Goal: Transaction & Acquisition: Purchase product/service

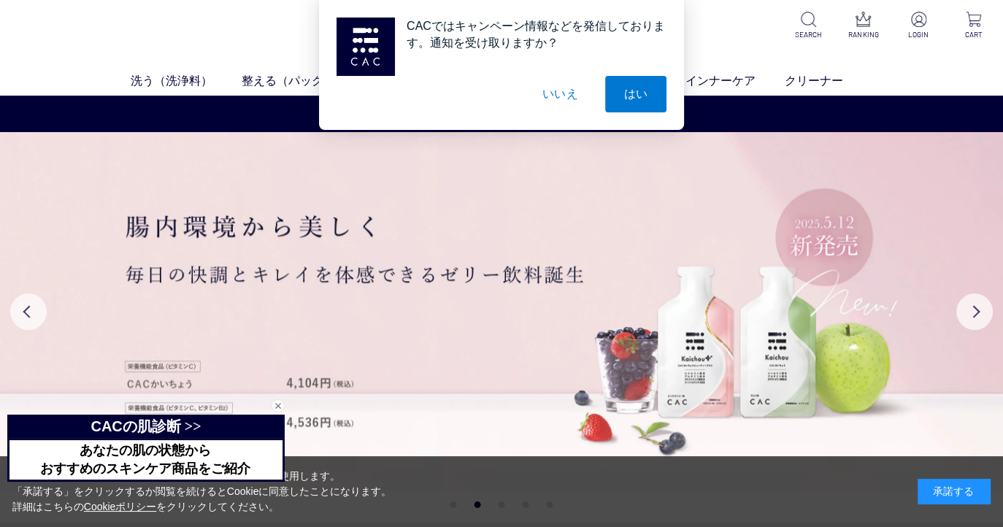
click at [561, 96] on button "いいえ" at bounding box center [560, 94] width 73 height 37
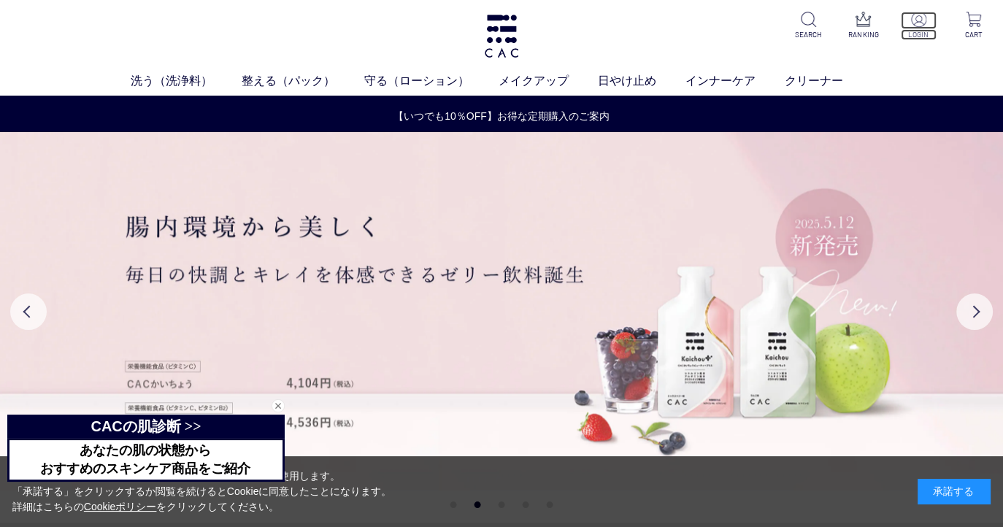
click at [915, 28] on p at bounding box center [918, 21] width 35 height 18
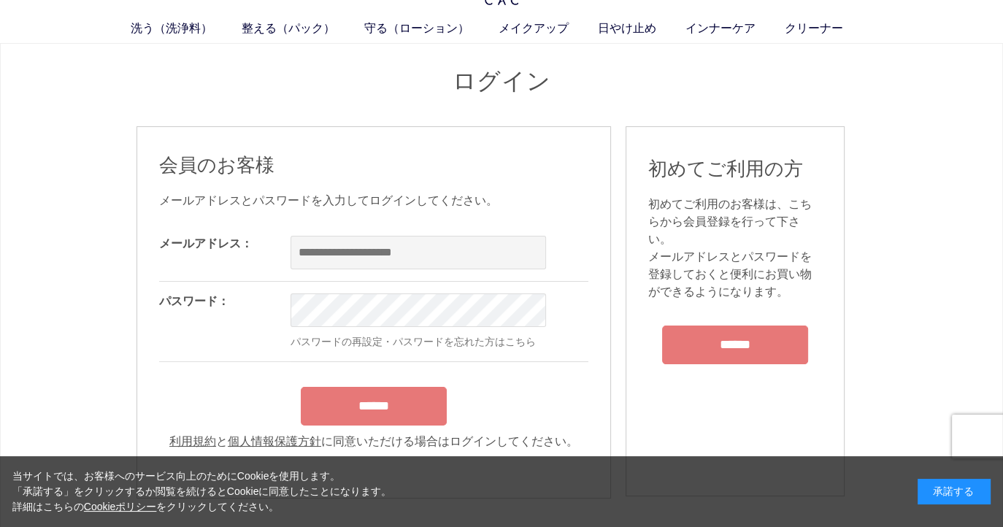
scroll to position [73, 0]
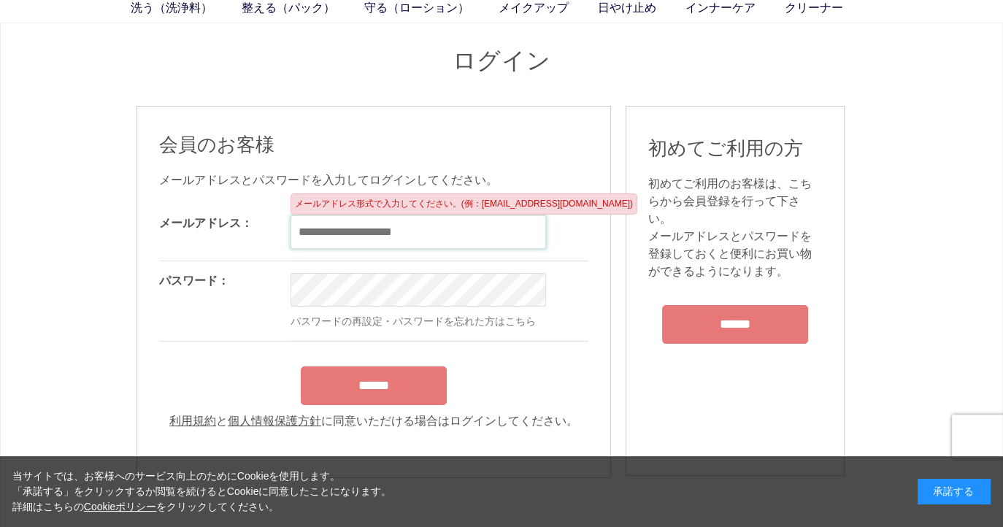
click at [364, 216] on input "email" at bounding box center [419, 232] width 256 height 34
type input "**********"
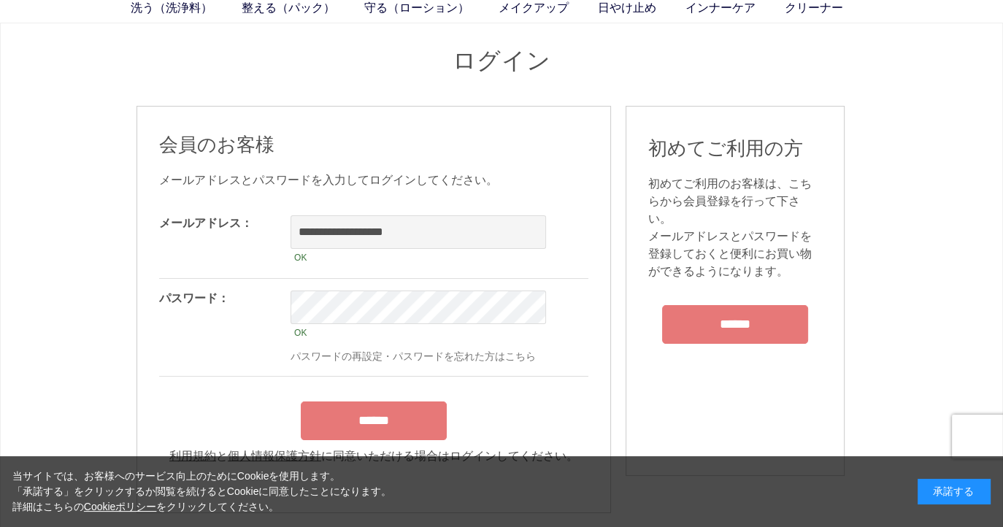
click at [347, 392] on form "**********" at bounding box center [373, 334] width 429 height 261
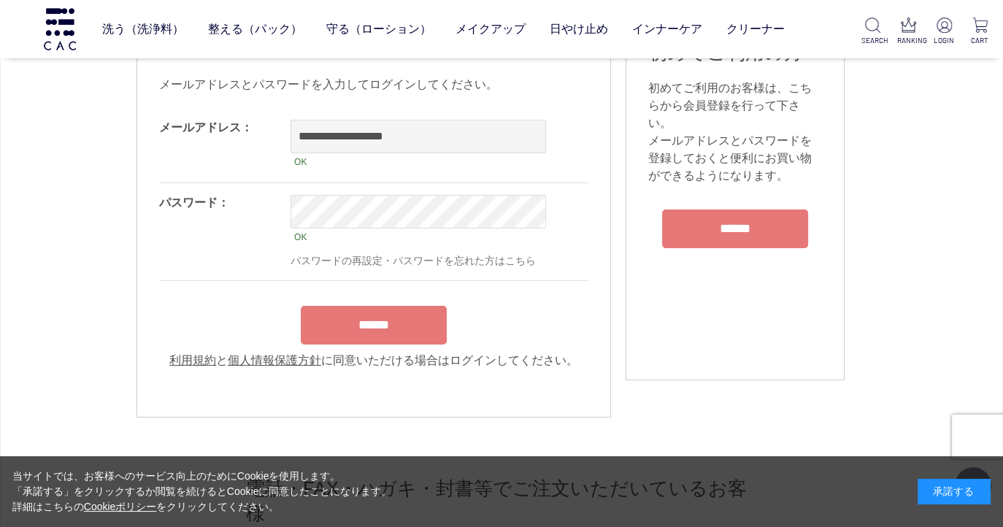
scroll to position [146, 0]
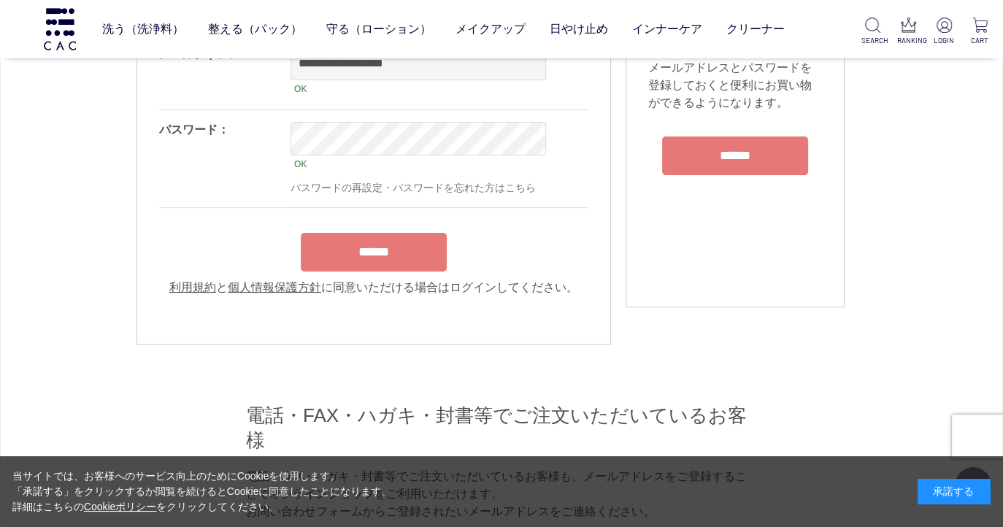
click at [343, 248] on input "******" at bounding box center [374, 252] width 146 height 39
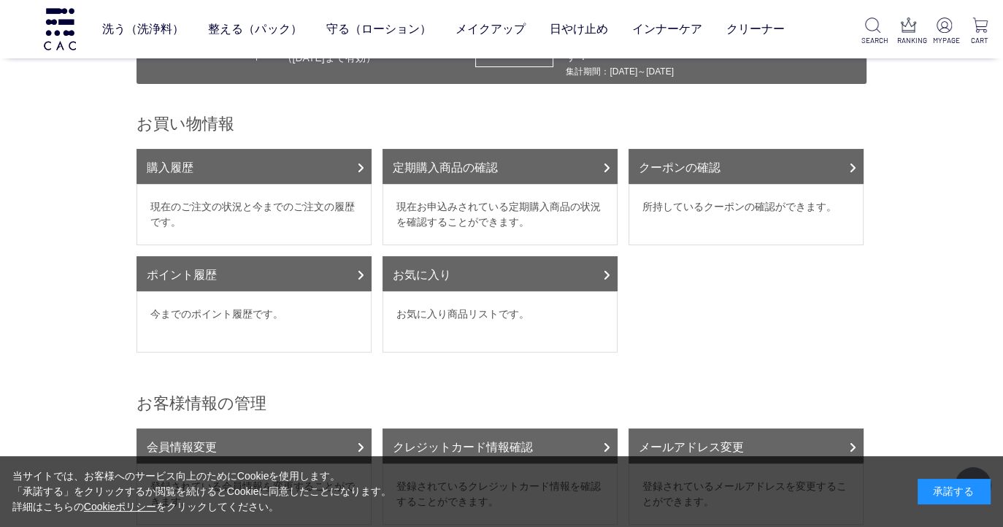
scroll to position [146, 0]
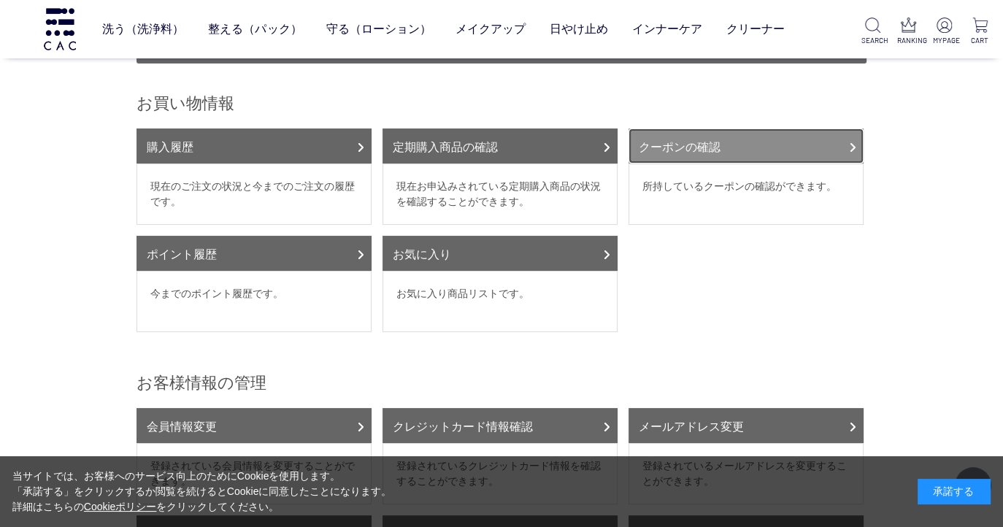
click at [678, 133] on link "クーポンの確認" at bounding box center [746, 146] width 235 height 35
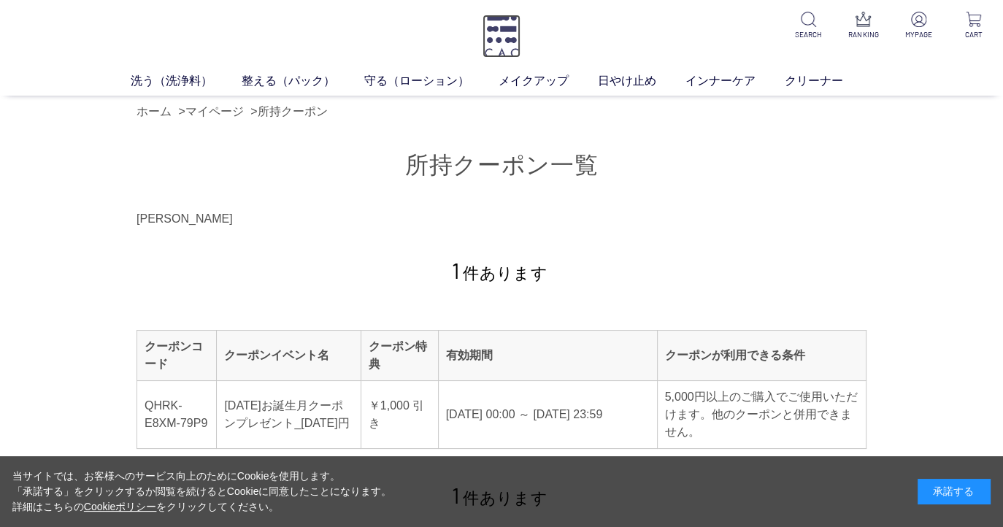
click at [499, 48] on img at bounding box center [502, 36] width 38 height 43
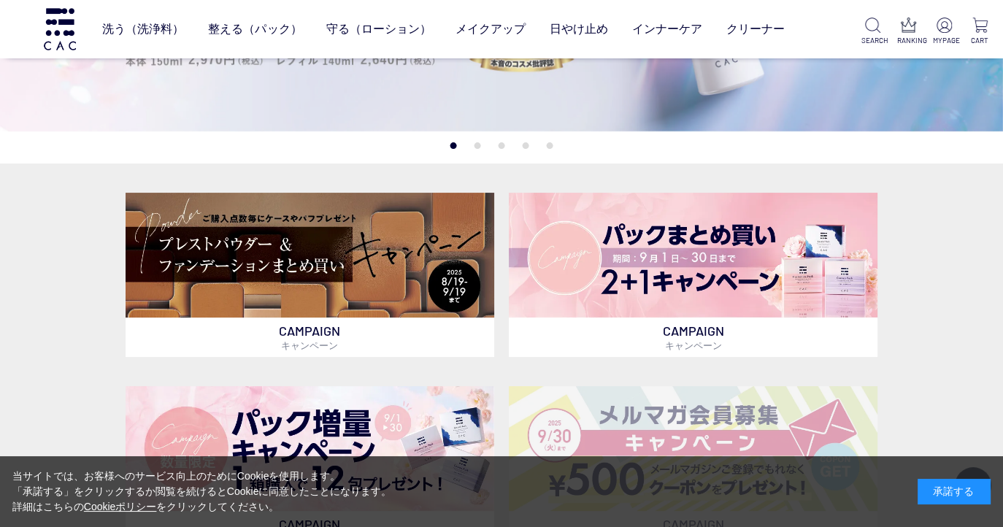
scroll to position [365, 0]
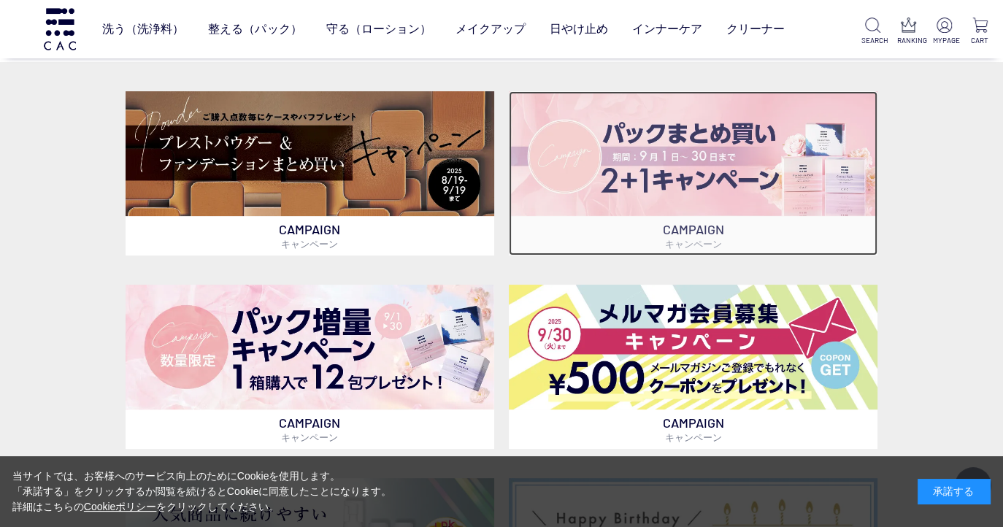
click at [637, 171] on img at bounding box center [693, 153] width 369 height 125
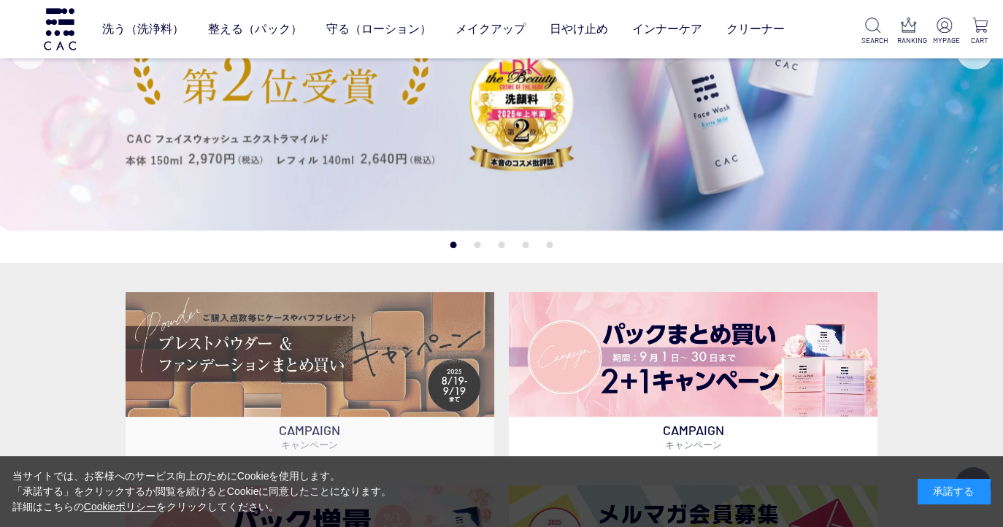
scroll to position [73, 0]
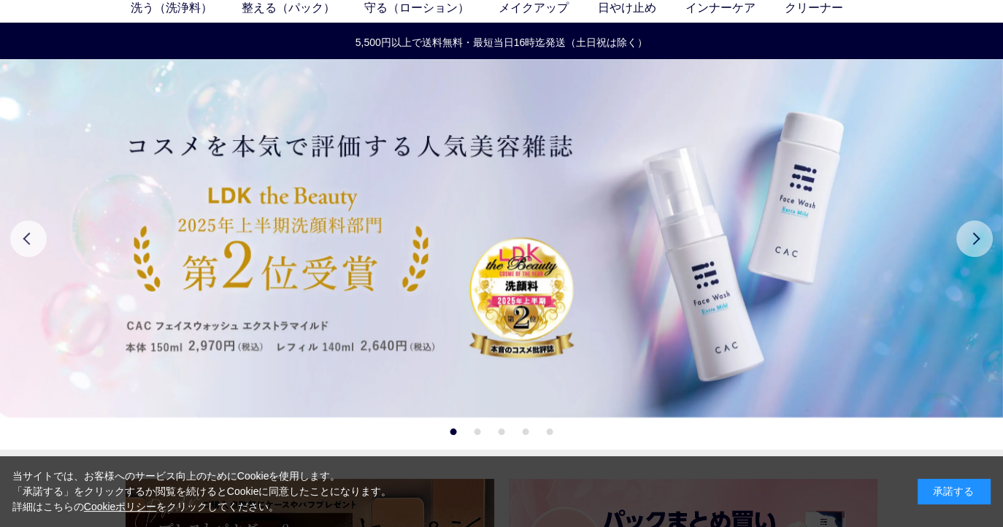
click at [972, 234] on button "Next" at bounding box center [975, 239] width 37 height 37
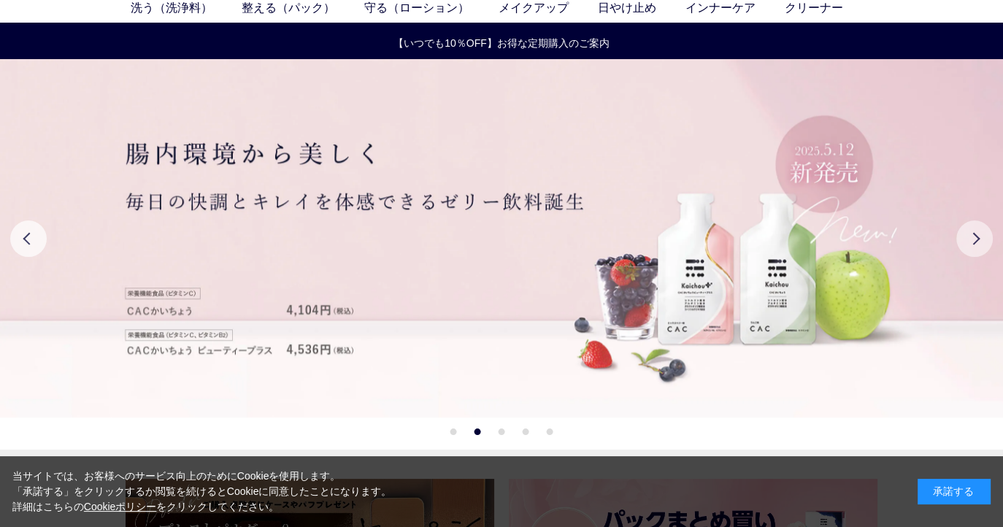
click at [972, 234] on button "Next" at bounding box center [975, 239] width 37 height 37
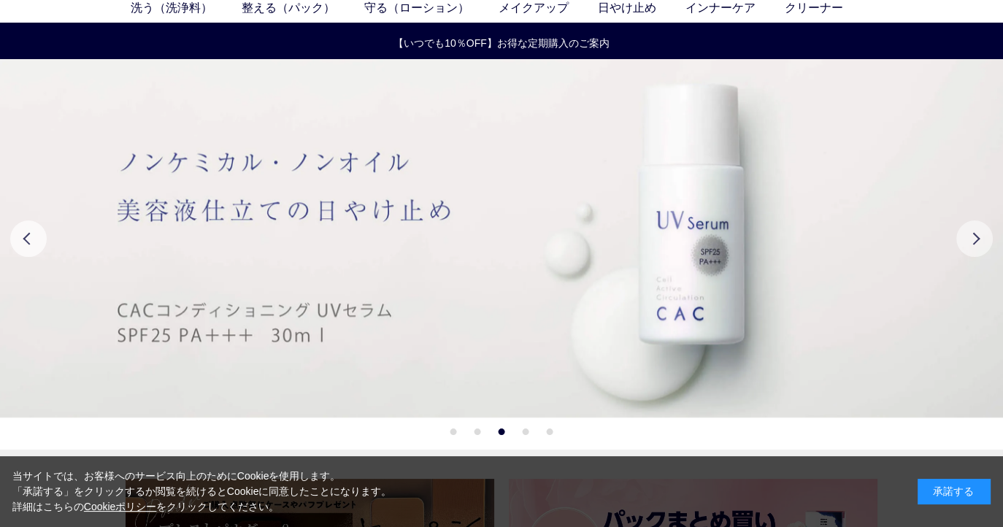
click at [972, 234] on button "Next" at bounding box center [975, 239] width 37 height 37
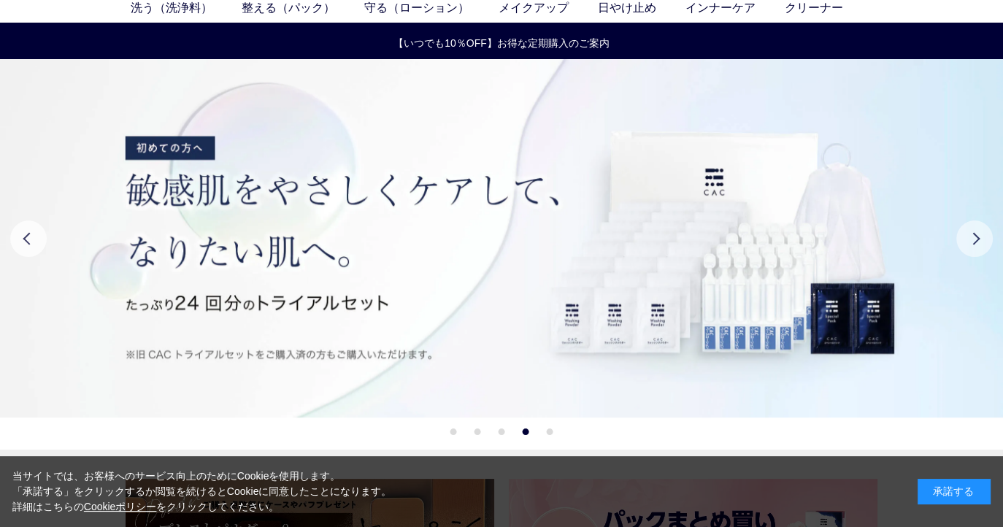
click at [972, 234] on button "Next" at bounding box center [975, 239] width 37 height 37
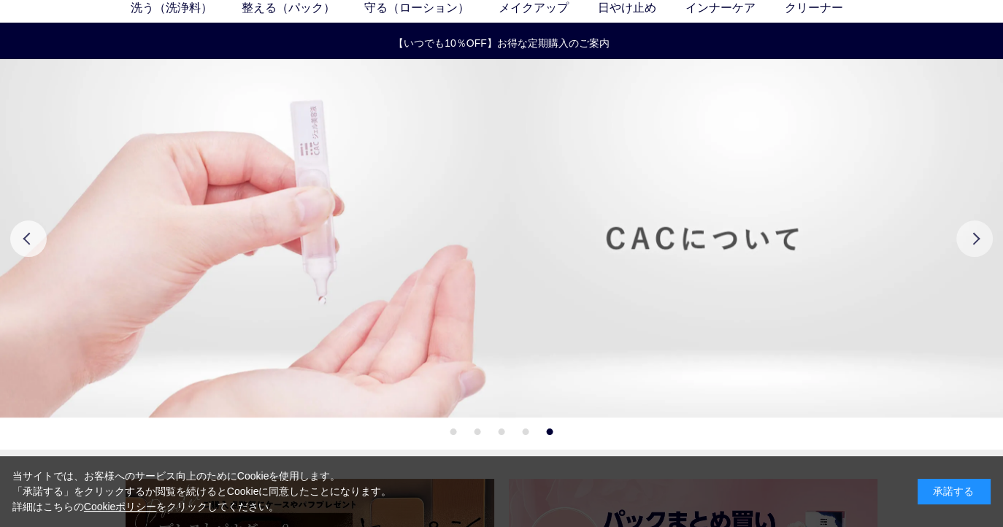
click at [972, 234] on button "Next" at bounding box center [975, 239] width 37 height 37
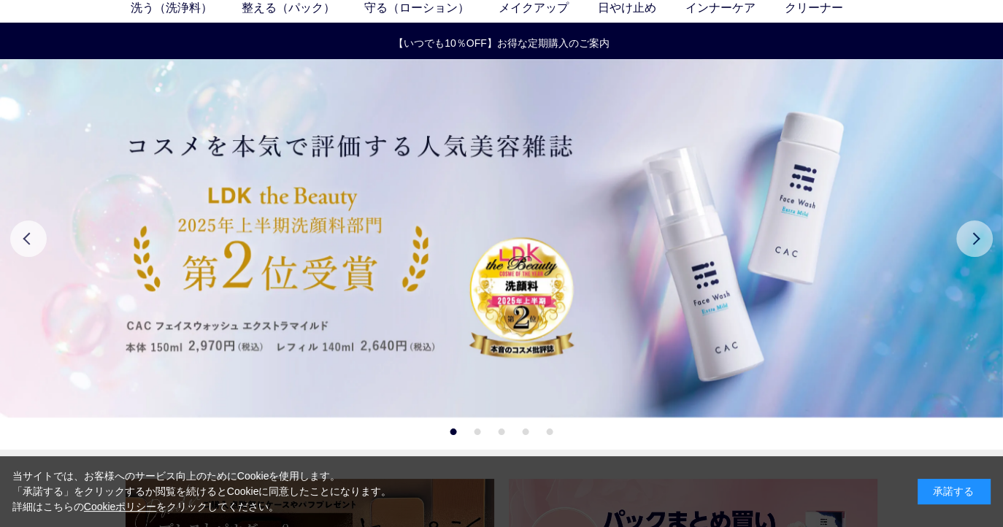
click at [972, 234] on button "Next" at bounding box center [975, 239] width 37 height 37
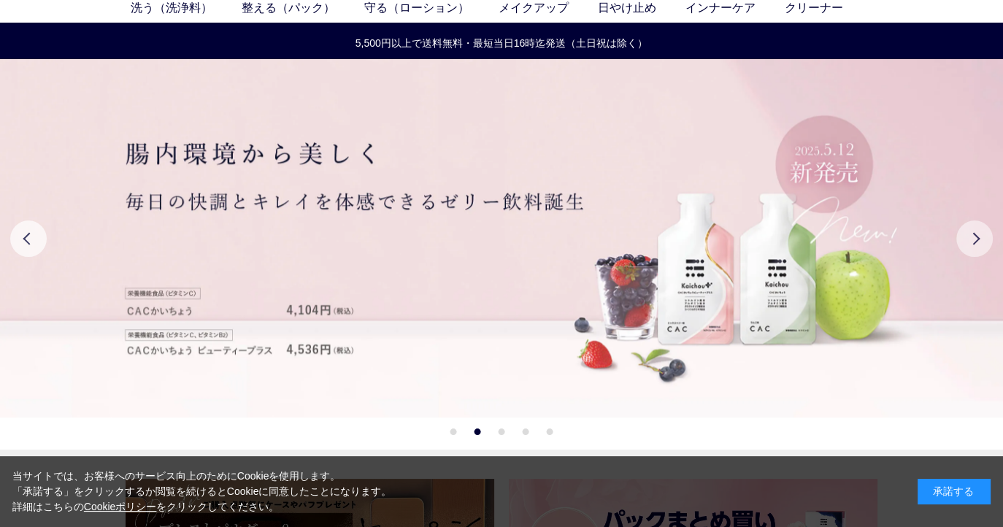
click at [972, 234] on button "Next" at bounding box center [975, 239] width 37 height 37
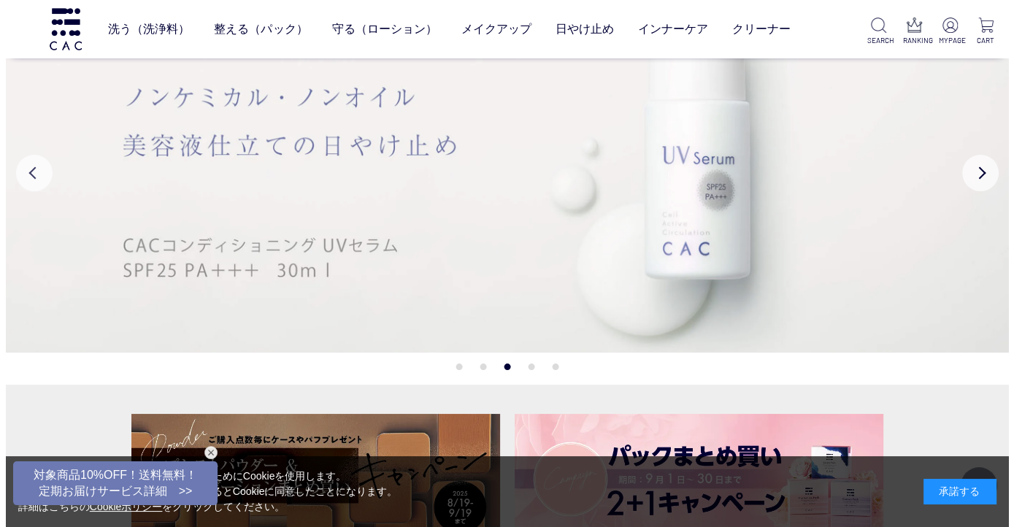
scroll to position [0, 0]
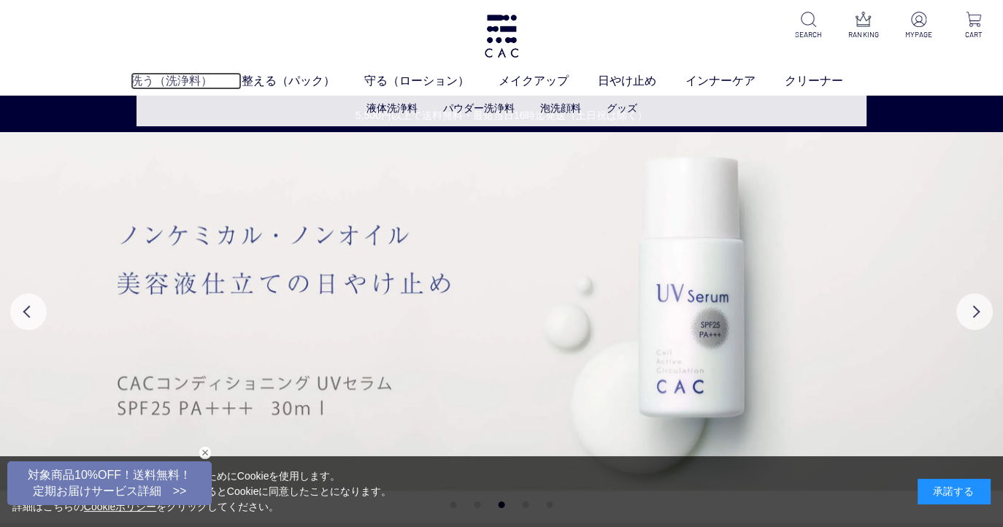
click at [165, 78] on link "洗う（洗浄料）" at bounding box center [186, 81] width 111 height 18
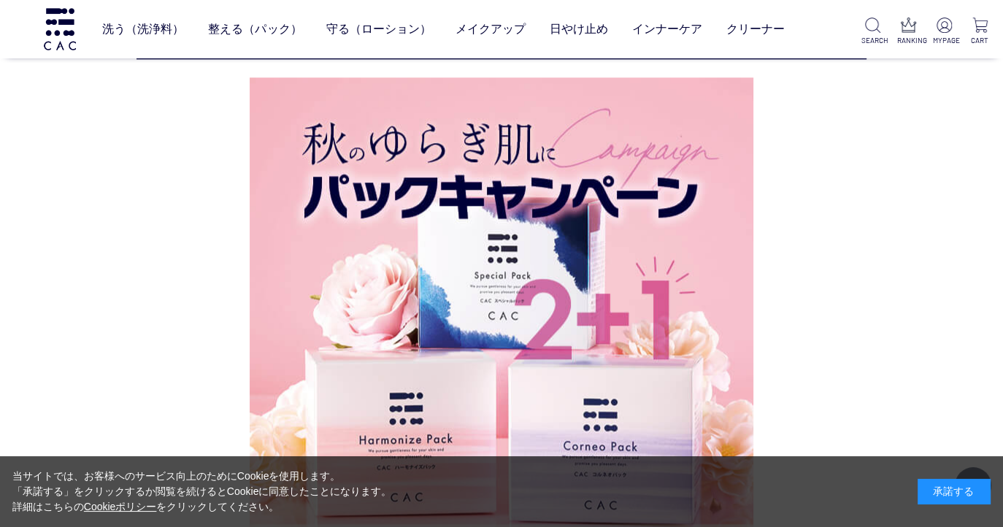
scroll to position [1644, 0]
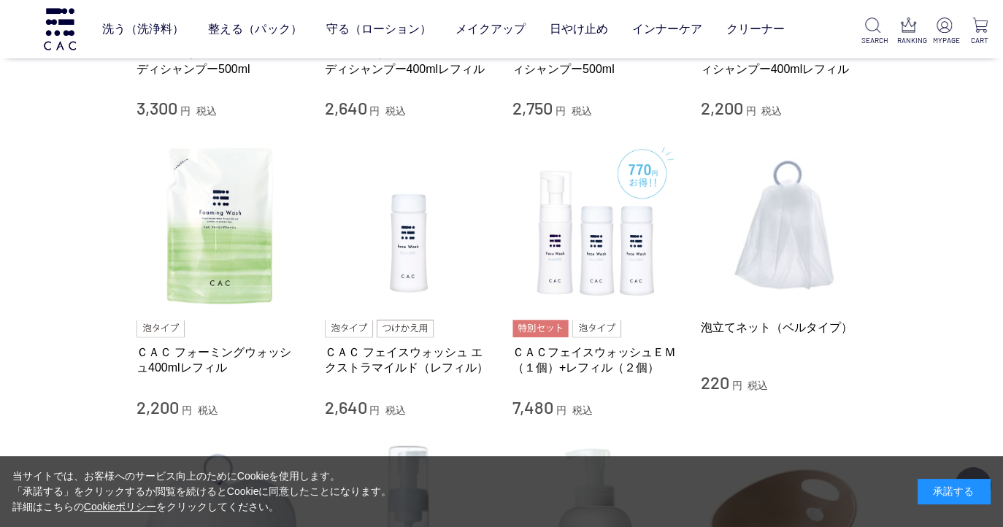
scroll to position [876, 0]
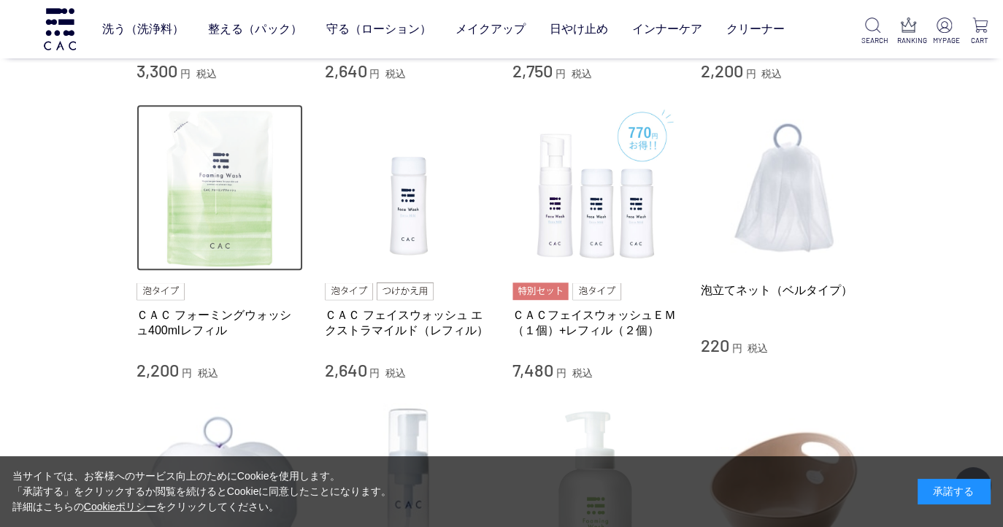
click at [196, 233] on img at bounding box center [220, 187] width 166 height 166
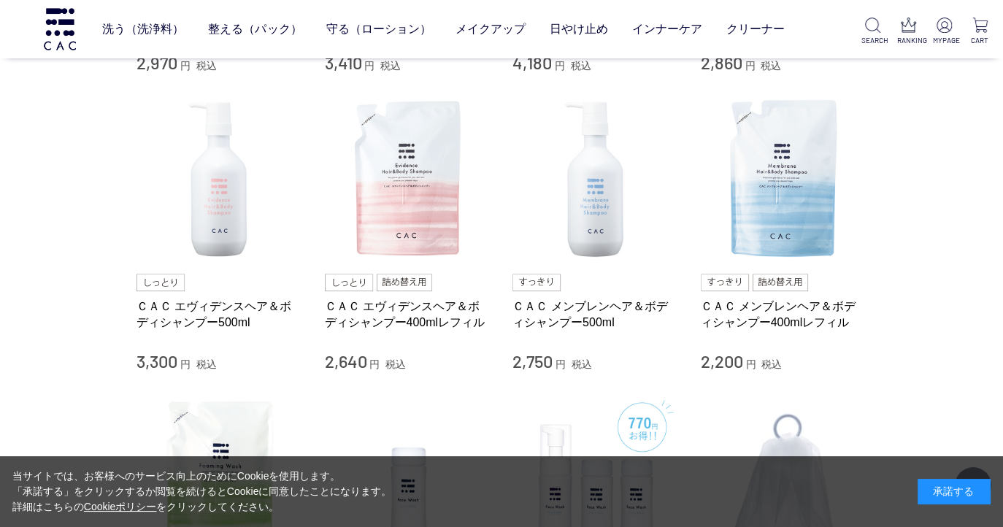
scroll to position [584, 0]
click at [53, 28] on img at bounding box center [60, 29] width 37 height 42
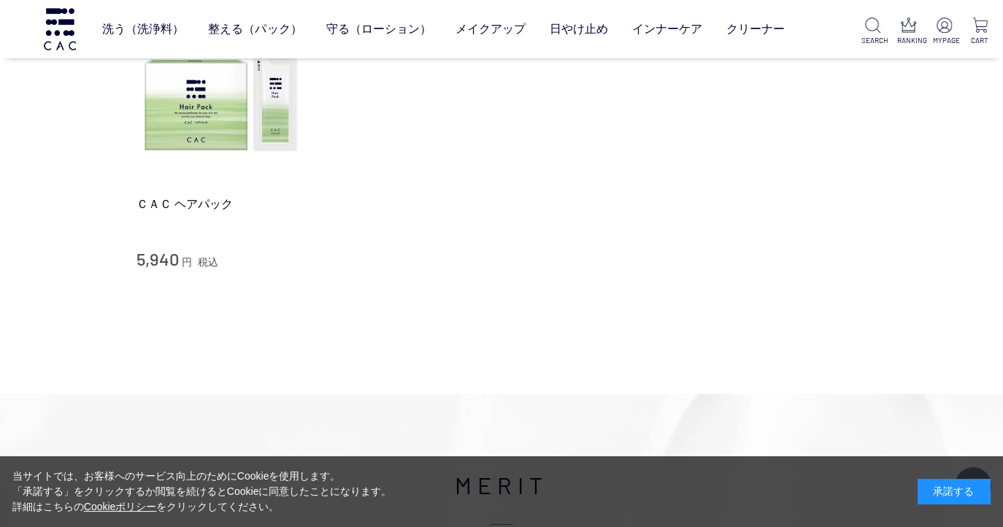
scroll to position [5038, 0]
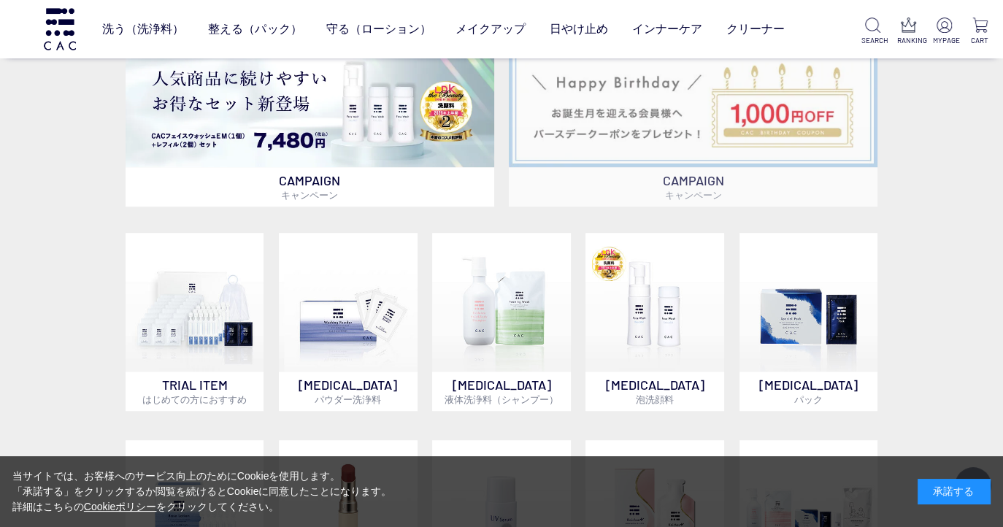
scroll to position [876, 0]
